Goal: Task Accomplishment & Management: Manage account settings

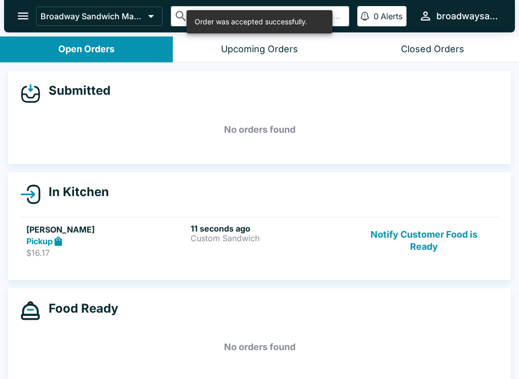
click at [234, 228] on h6 "11 seconds ago" at bounding box center [271, 229] width 160 height 10
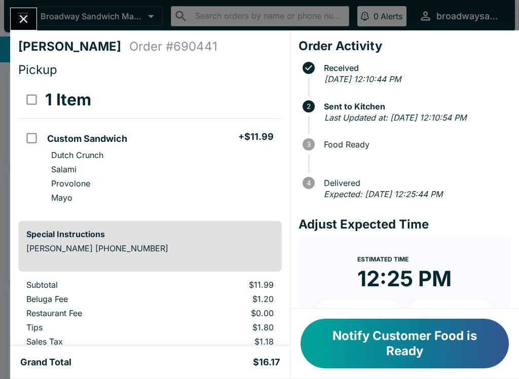
click at [26, 20] on icon "Close" at bounding box center [24, 19] width 14 height 14
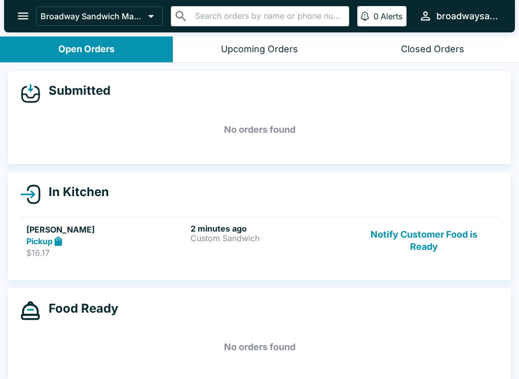
click at [58, 237] on icon at bounding box center [59, 241] width 8 height 10
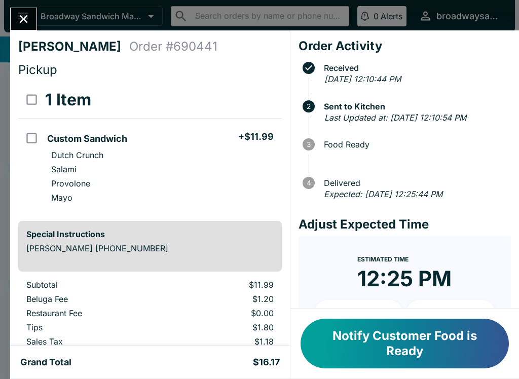
click at [29, 22] on icon "Close" at bounding box center [24, 19] width 14 height 14
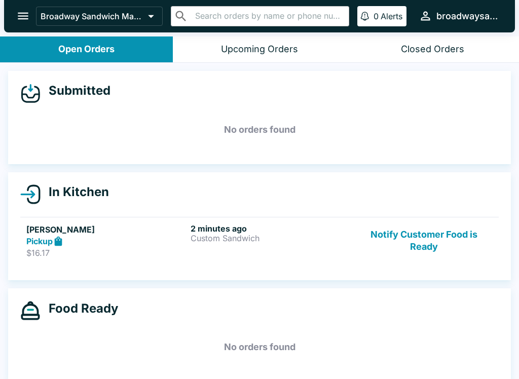
click at [334, 239] on p "Custom Sandwich" at bounding box center [271, 238] width 160 height 9
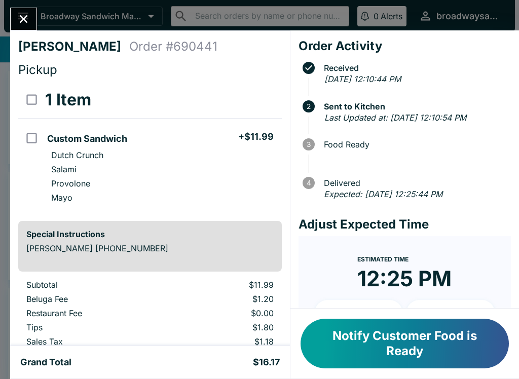
click at [22, 20] on icon "Close" at bounding box center [24, 19] width 14 height 14
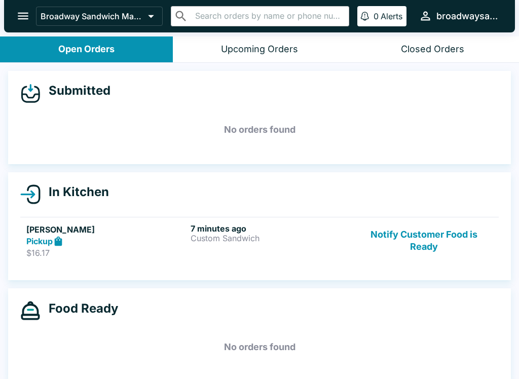
click at [409, 217] on link "[PERSON_NAME] Pickup $16.17 7 minutes ago Custom Sandwich Notify Customer Food …" at bounding box center [259, 241] width 479 height 48
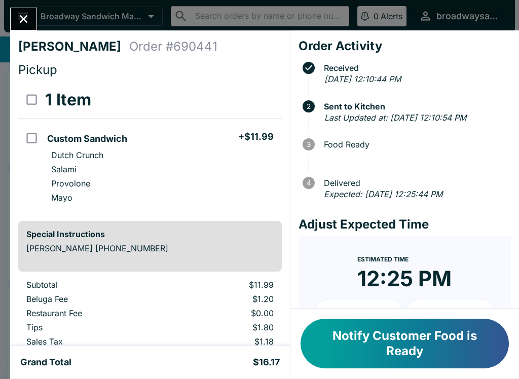
click at [406, 232] on h4 "Adjust Expected Time" at bounding box center [405, 224] width 212 height 15
click at [399, 347] on button "Notify Customer Food is Ready" at bounding box center [405, 344] width 208 height 50
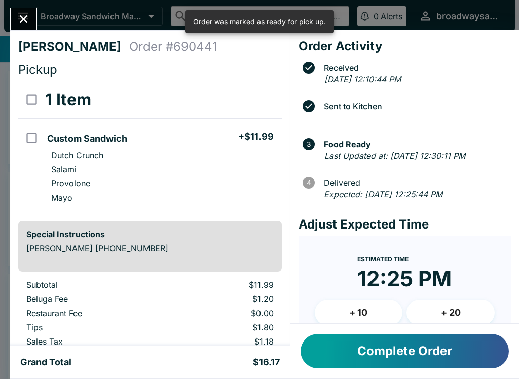
click at [370, 358] on button "Complete Order" at bounding box center [405, 351] width 208 height 34
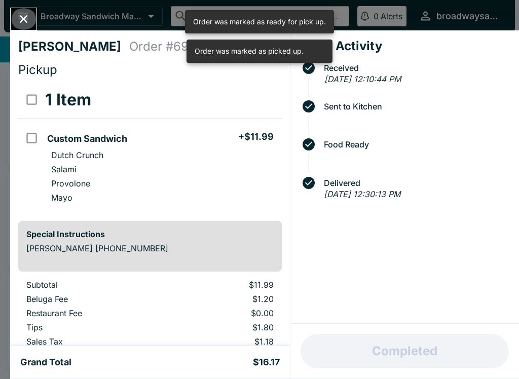
click at [30, 13] on icon "Close" at bounding box center [24, 19] width 14 height 14
